Goal: Information Seeking & Learning: Learn about a topic

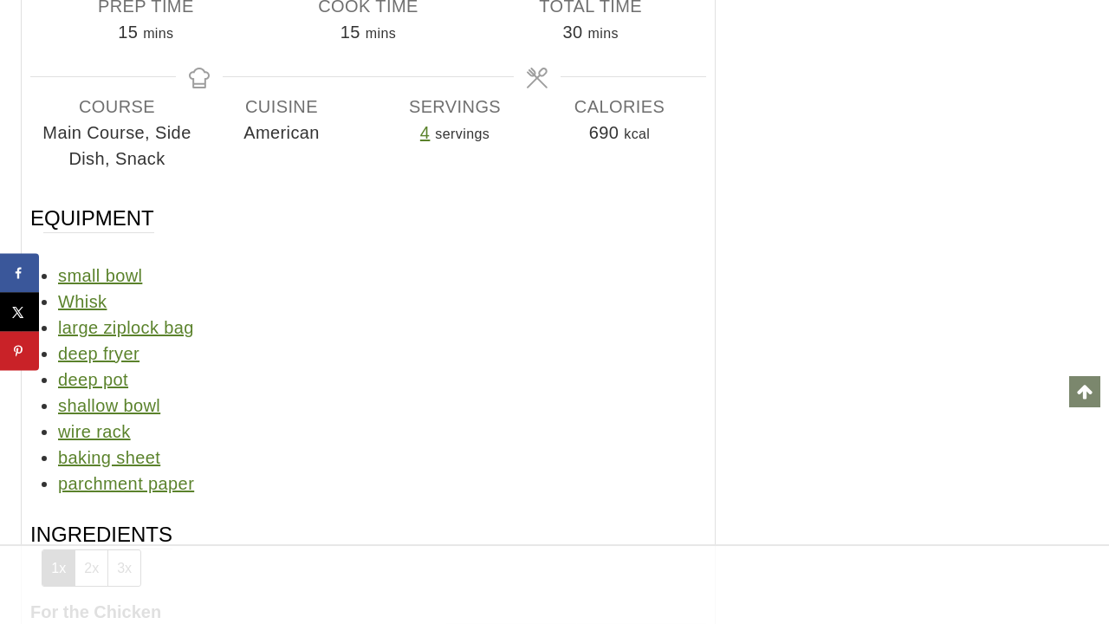
scroll to position [17414, 0]
